Goal: Transaction & Acquisition: Book appointment/travel/reservation

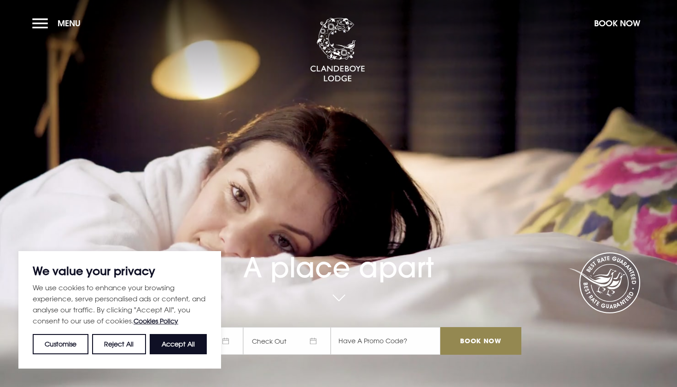
click at [27, 31] on section "A place apart Check In Check Out Mon Tue Wed Thur Fri Sat Sun Mon Tue Wed Thur …" at bounding box center [338, 193] width 677 height 387
click at [43, 24] on button "Menu" at bounding box center [58, 23] width 53 height 20
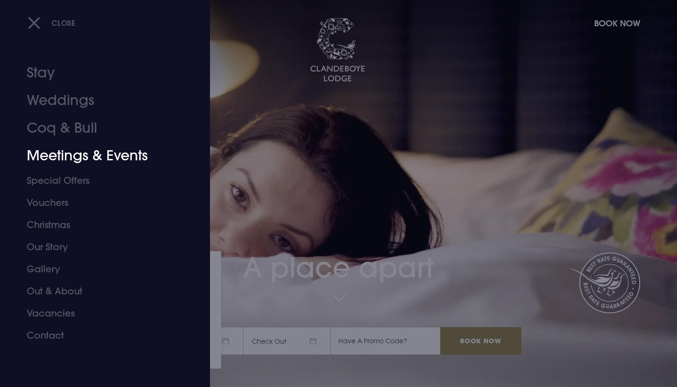
click at [82, 152] on link "Meetings & Events" at bounding box center [100, 156] width 146 height 28
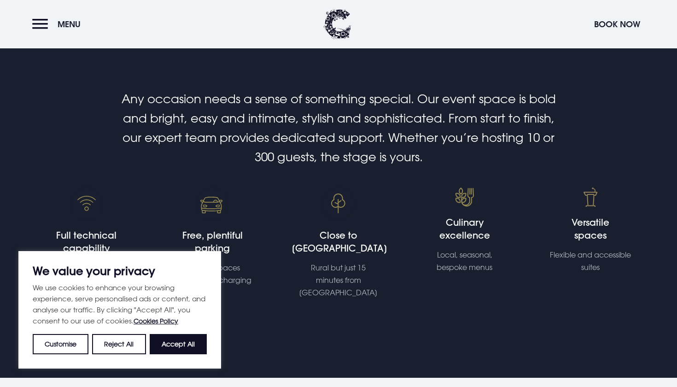
scroll to position [244, 0]
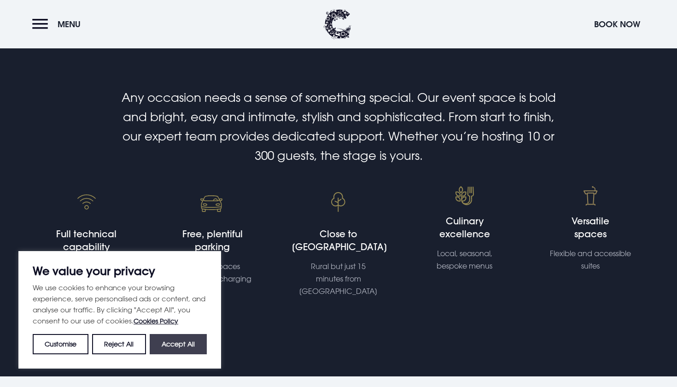
click at [176, 338] on button "Accept All" at bounding box center [178, 344] width 57 height 20
checkbox input "true"
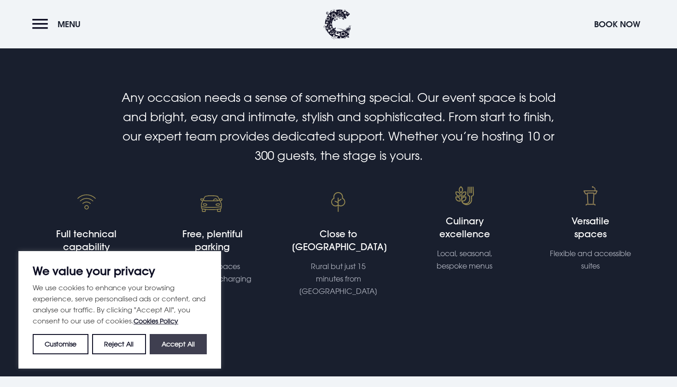
checkbox input "true"
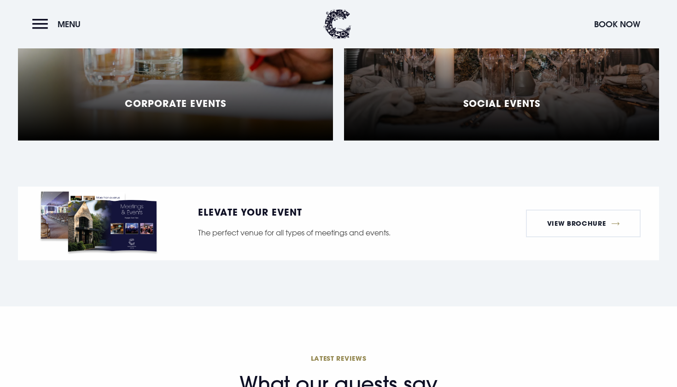
scroll to position [775, 0]
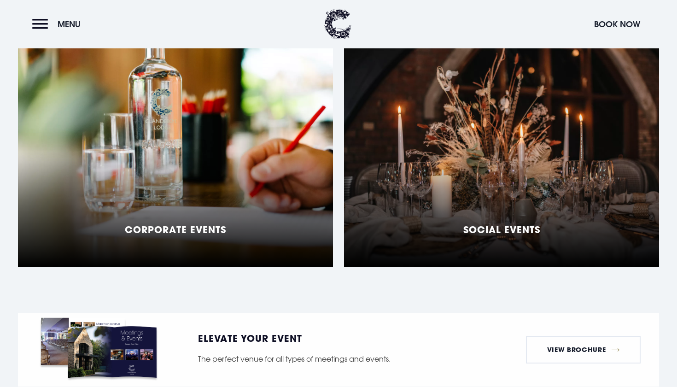
click at [426, 151] on div "Social Events" at bounding box center [501, 151] width 315 height 230
